Goal: Transaction & Acquisition: Book appointment/travel/reservation

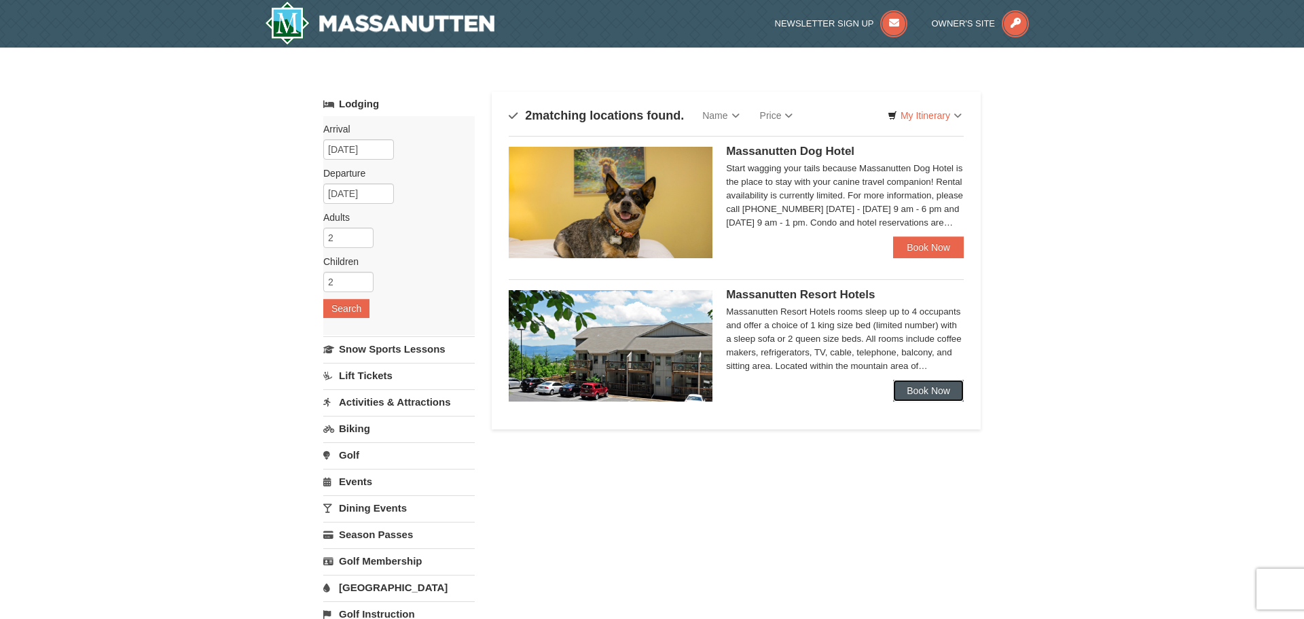
click at [908, 380] on link "Book Now" at bounding box center [928, 391] width 71 height 22
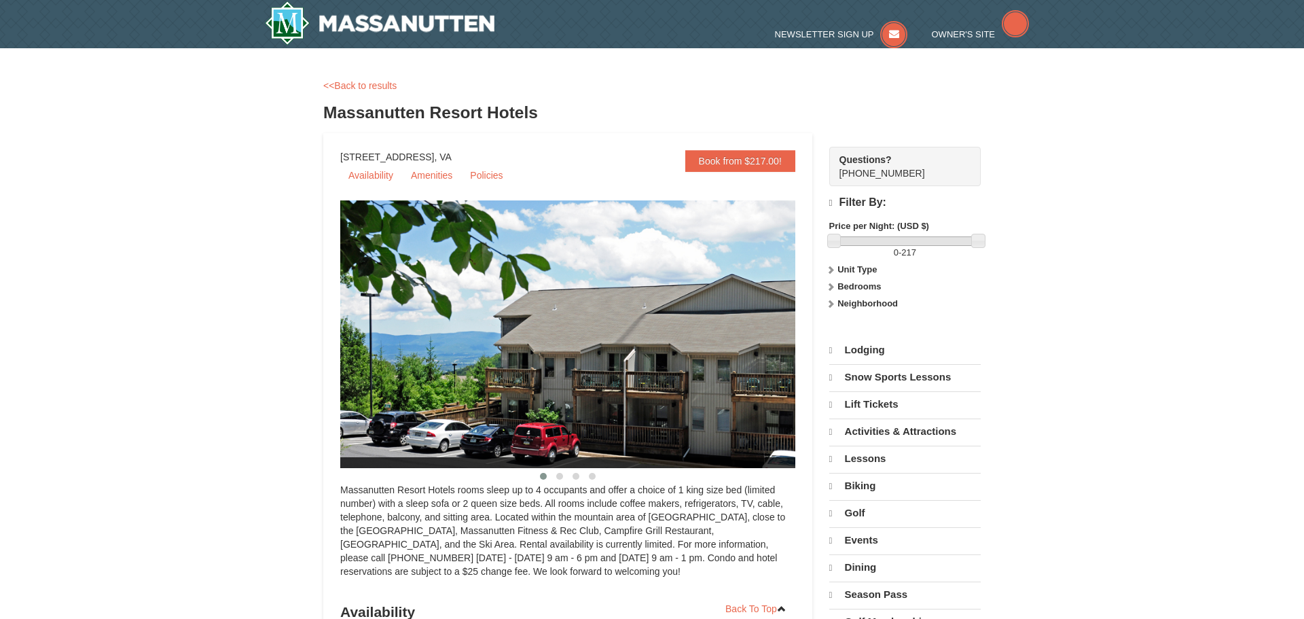
select select "9"
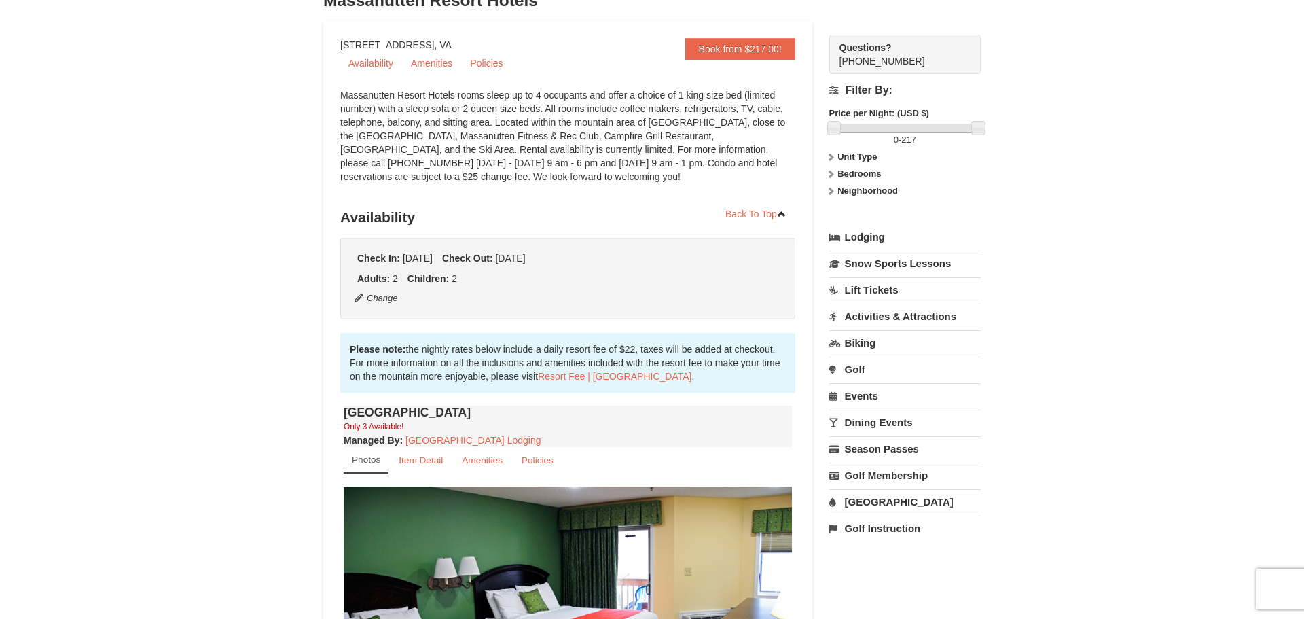
scroll to position [119, 0]
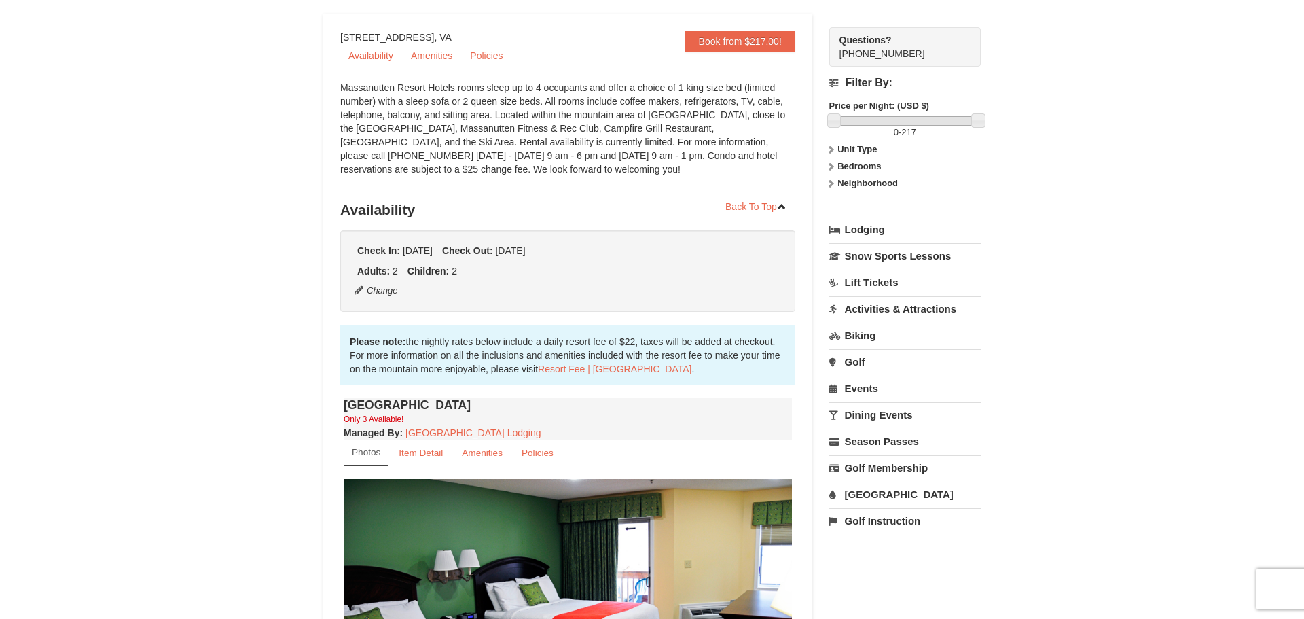
drag, startPoint x: 1304, startPoint y: 102, endPoint x: 1302, endPoint y: 148, distance: 46.2
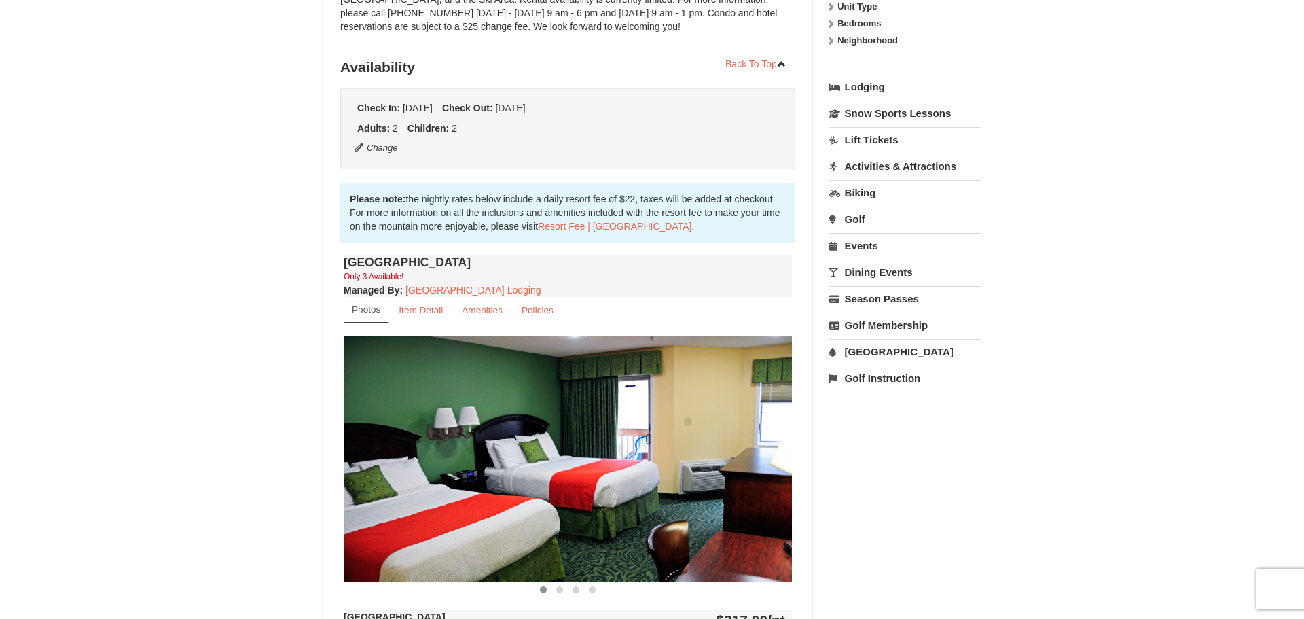
scroll to position [412, 0]
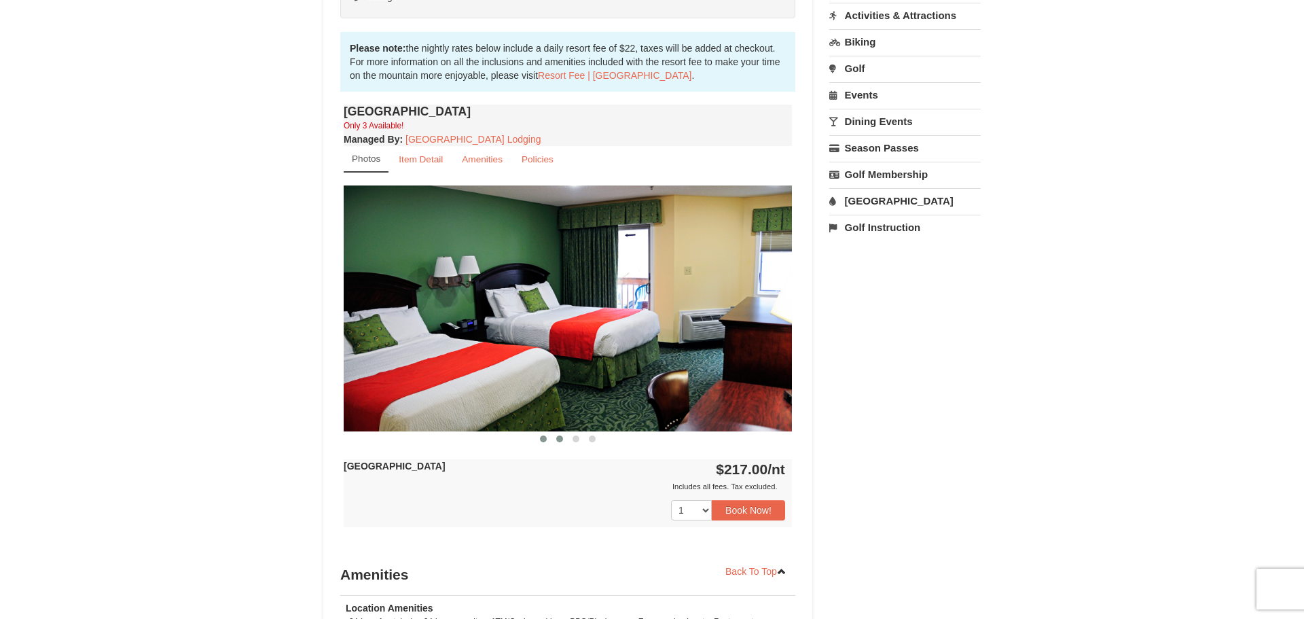
click at [559, 440] on span at bounding box center [559, 438] width 7 height 7
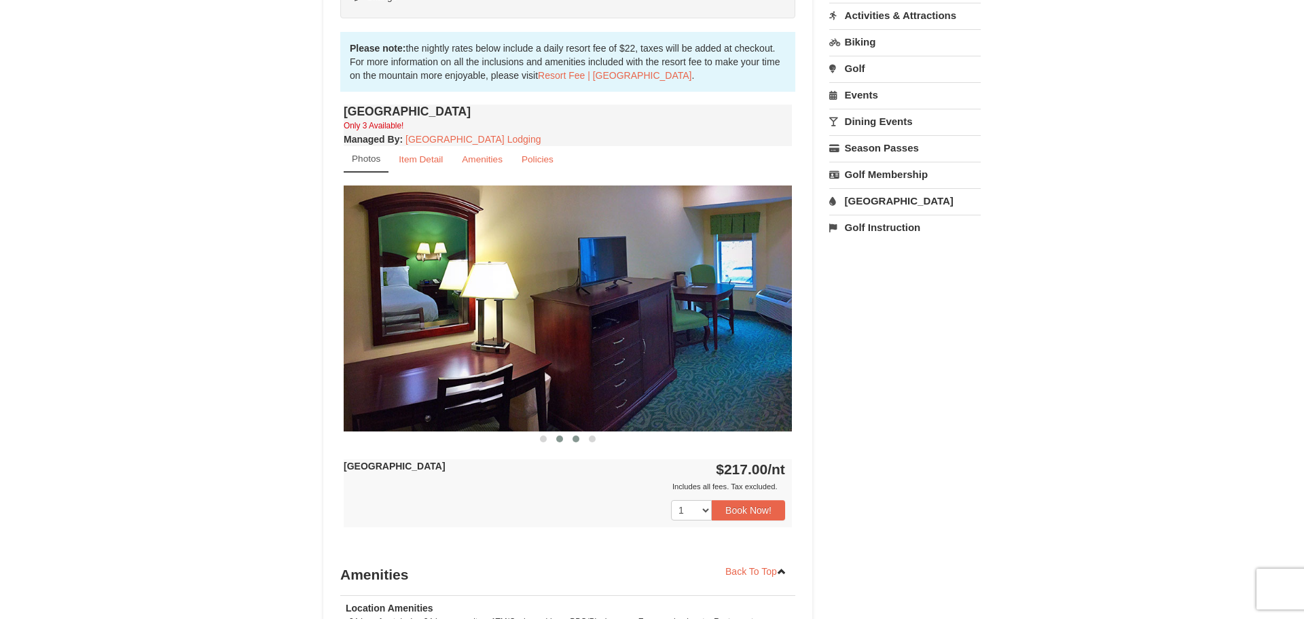
click at [576, 440] on span at bounding box center [576, 438] width 7 height 7
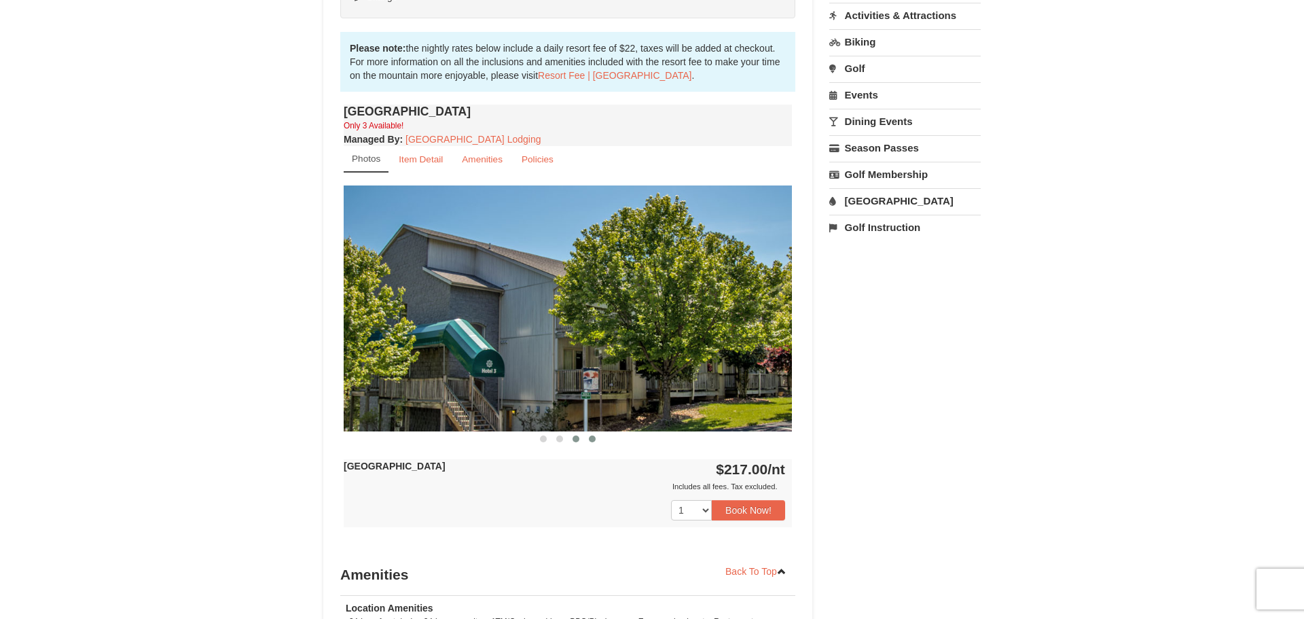
click at [589, 440] on span at bounding box center [592, 438] width 7 height 7
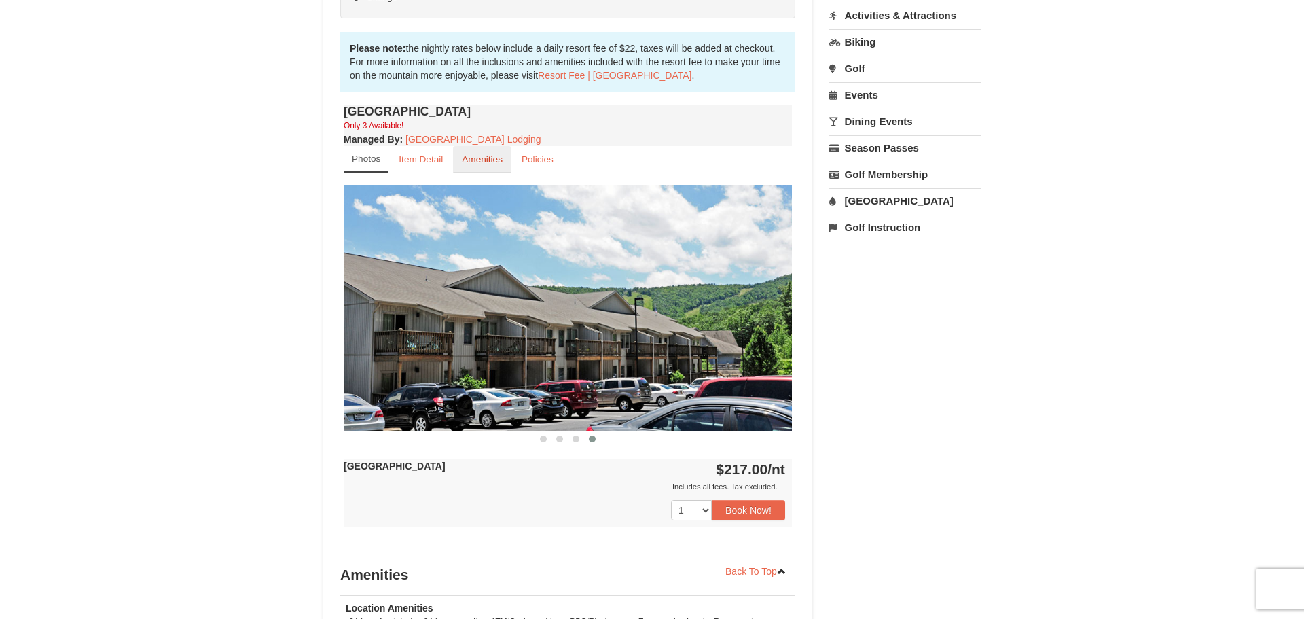
click at [473, 164] on small "Amenities" at bounding box center [482, 159] width 41 height 10
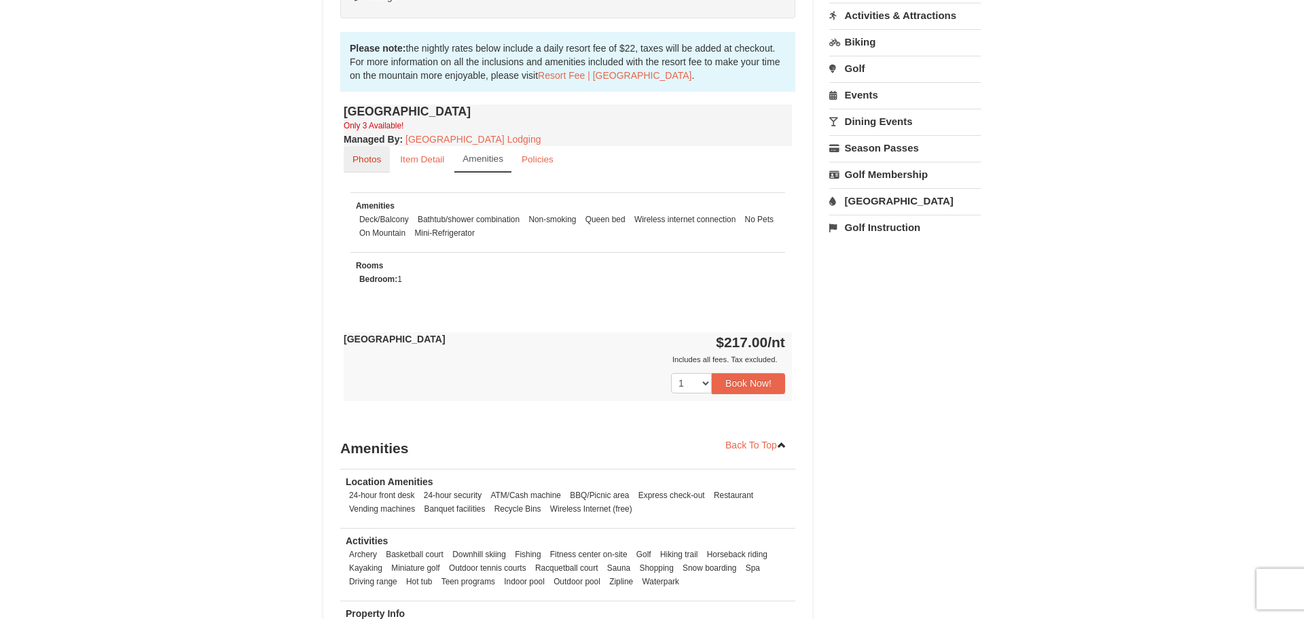
click at [379, 165] on link "Photos" at bounding box center [367, 159] width 46 height 26
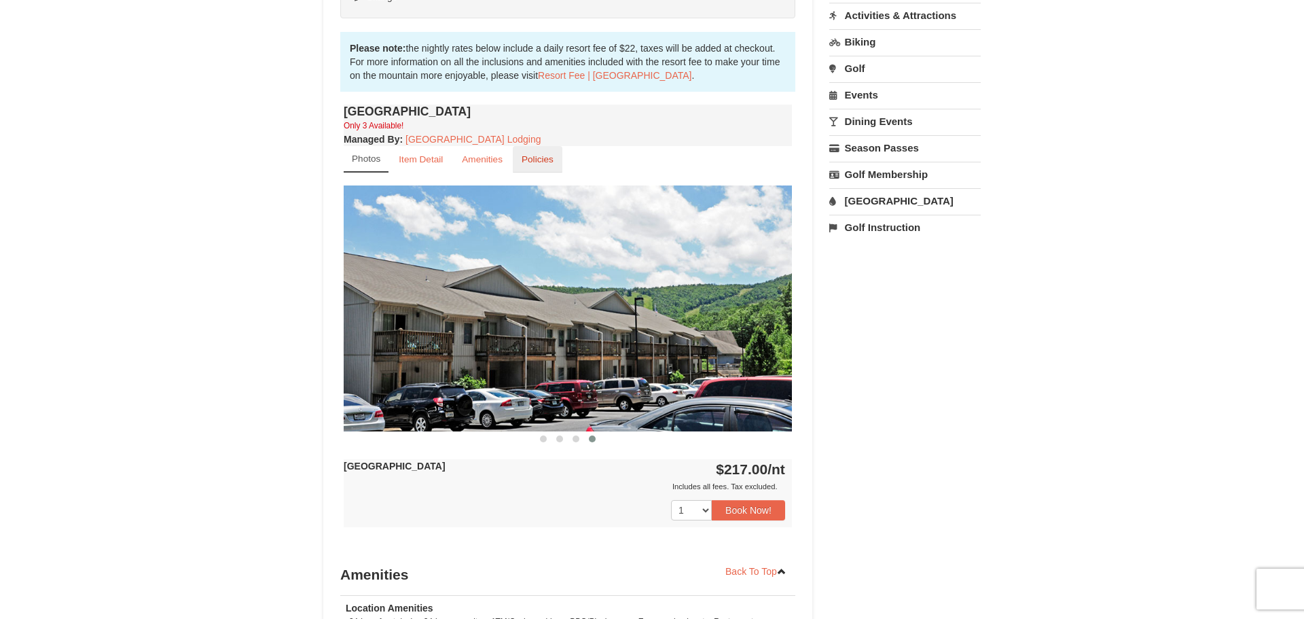
click at [543, 160] on small "Policies" at bounding box center [538, 159] width 32 height 10
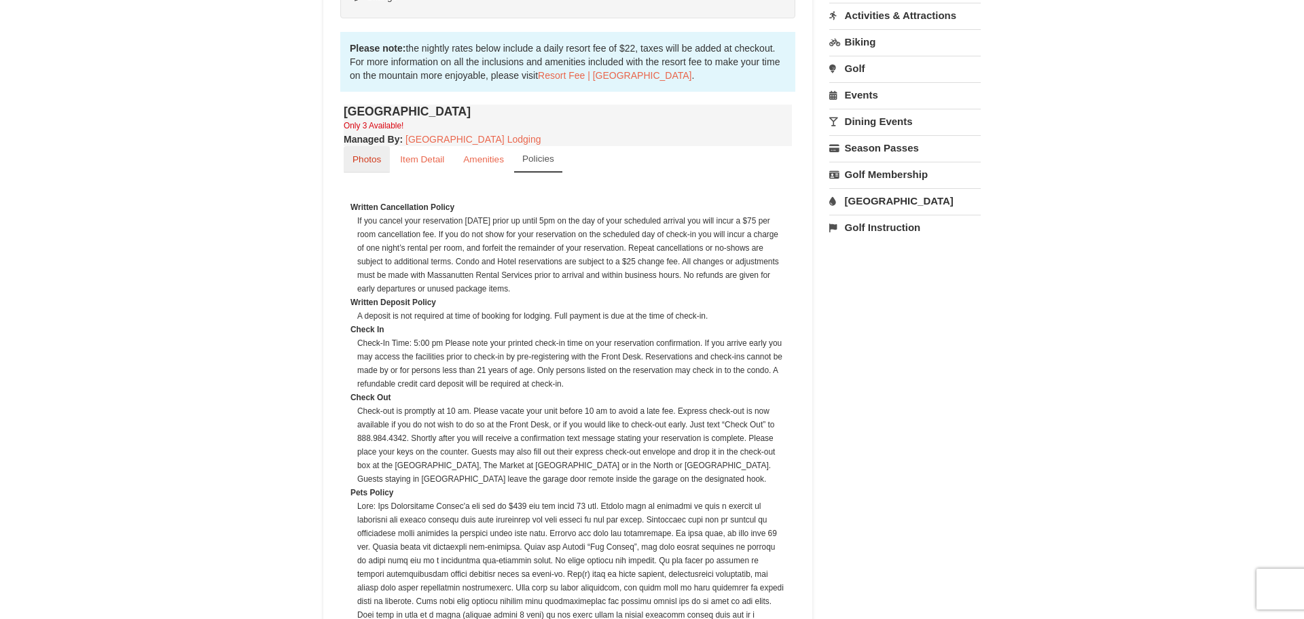
click at [370, 166] on link "Photos" at bounding box center [367, 159] width 46 height 26
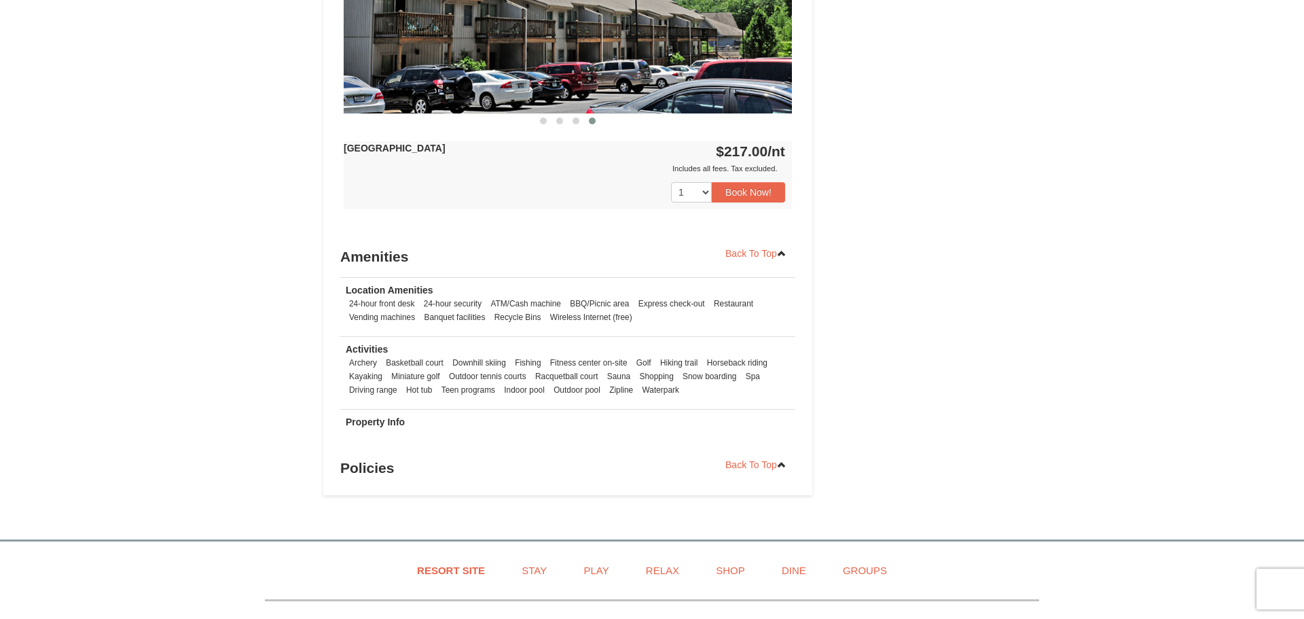
scroll to position [732, 0]
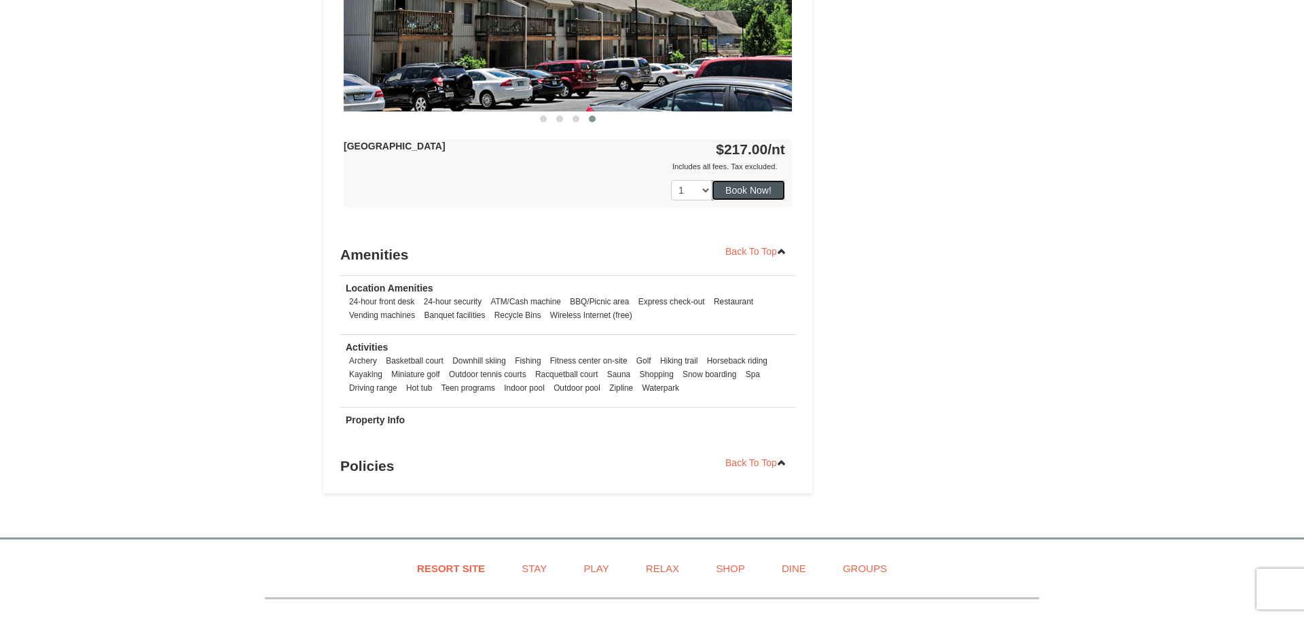
click at [738, 187] on button "Book Now!" at bounding box center [748, 190] width 73 height 20
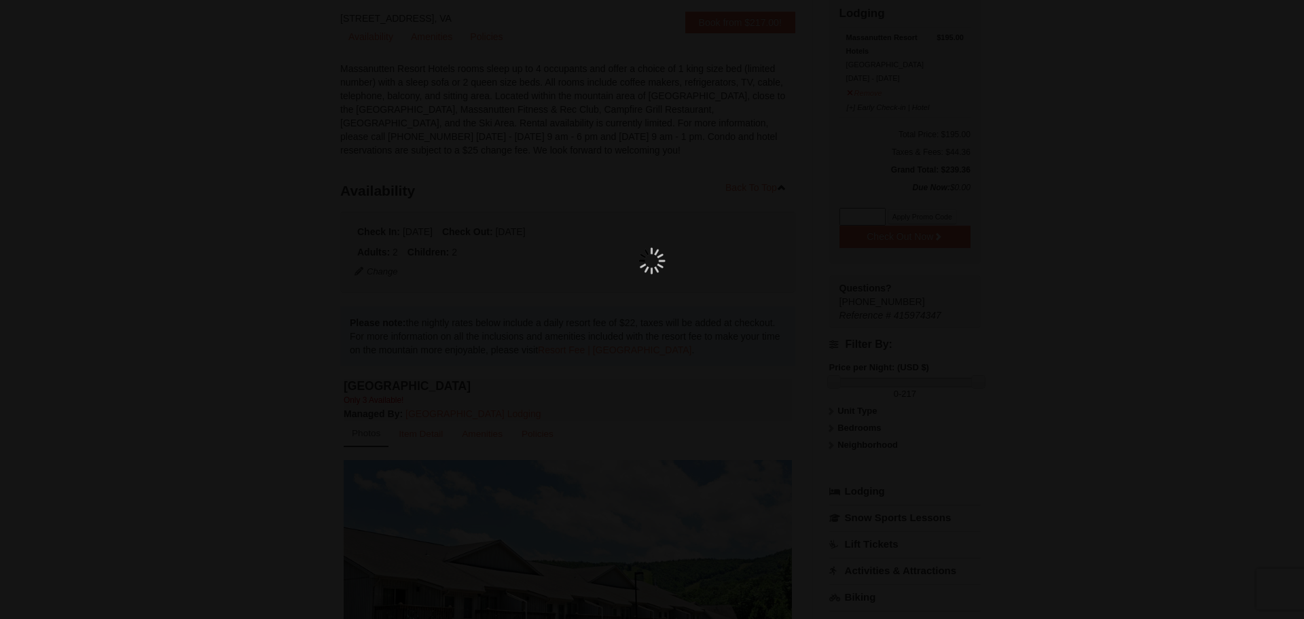
scroll to position [132, 0]
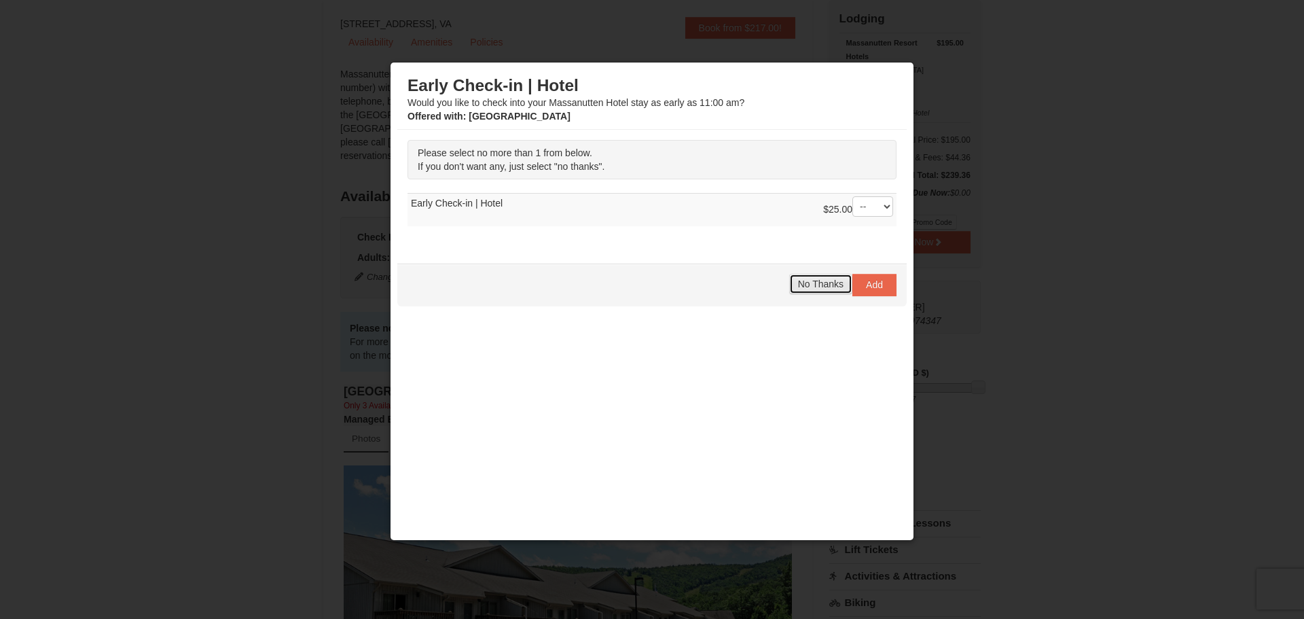
click at [818, 287] on span "No Thanks" at bounding box center [821, 284] width 46 height 11
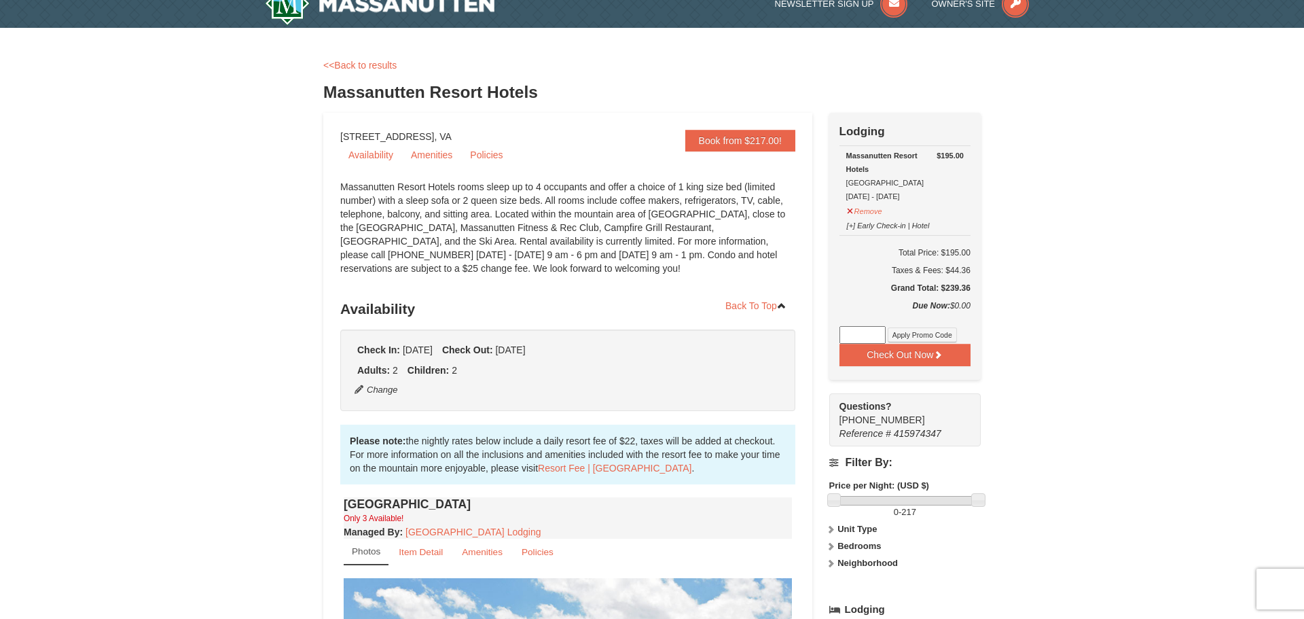
scroll to position [0, 0]
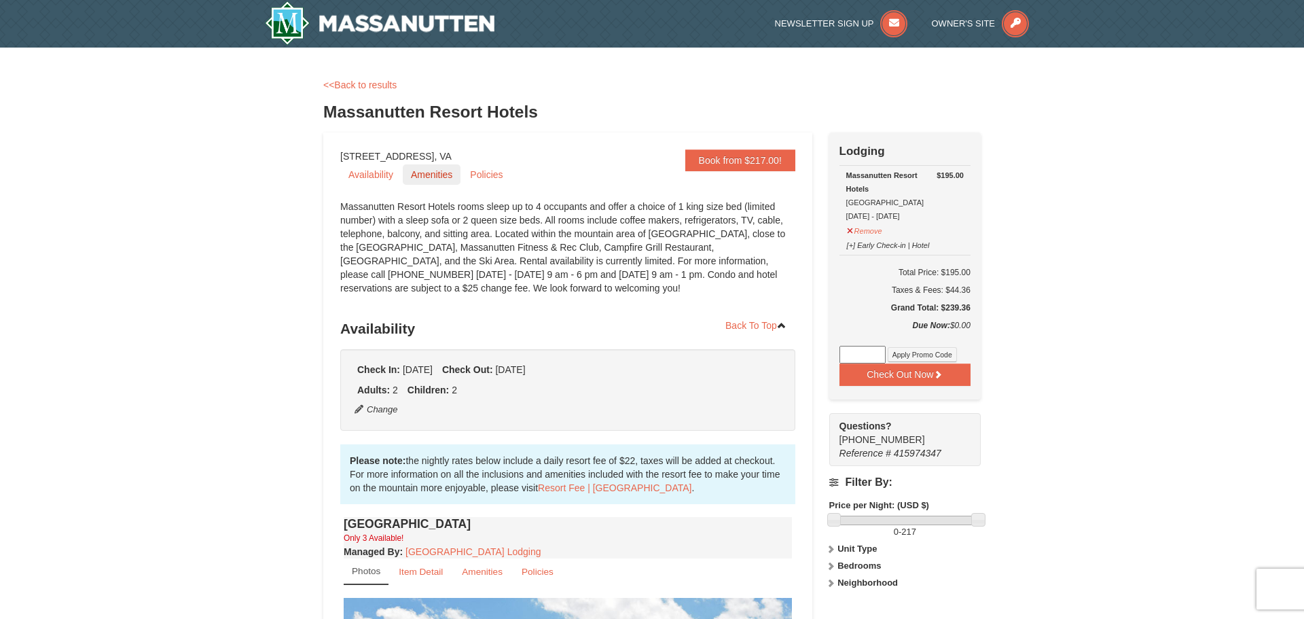
click at [423, 177] on link "Amenities" at bounding box center [432, 174] width 58 height 20
click at [441, 22] on img at bounding box center [380, 22] width 230 height 43
